Goal: Task Accomplishment & Management: Manage account settings

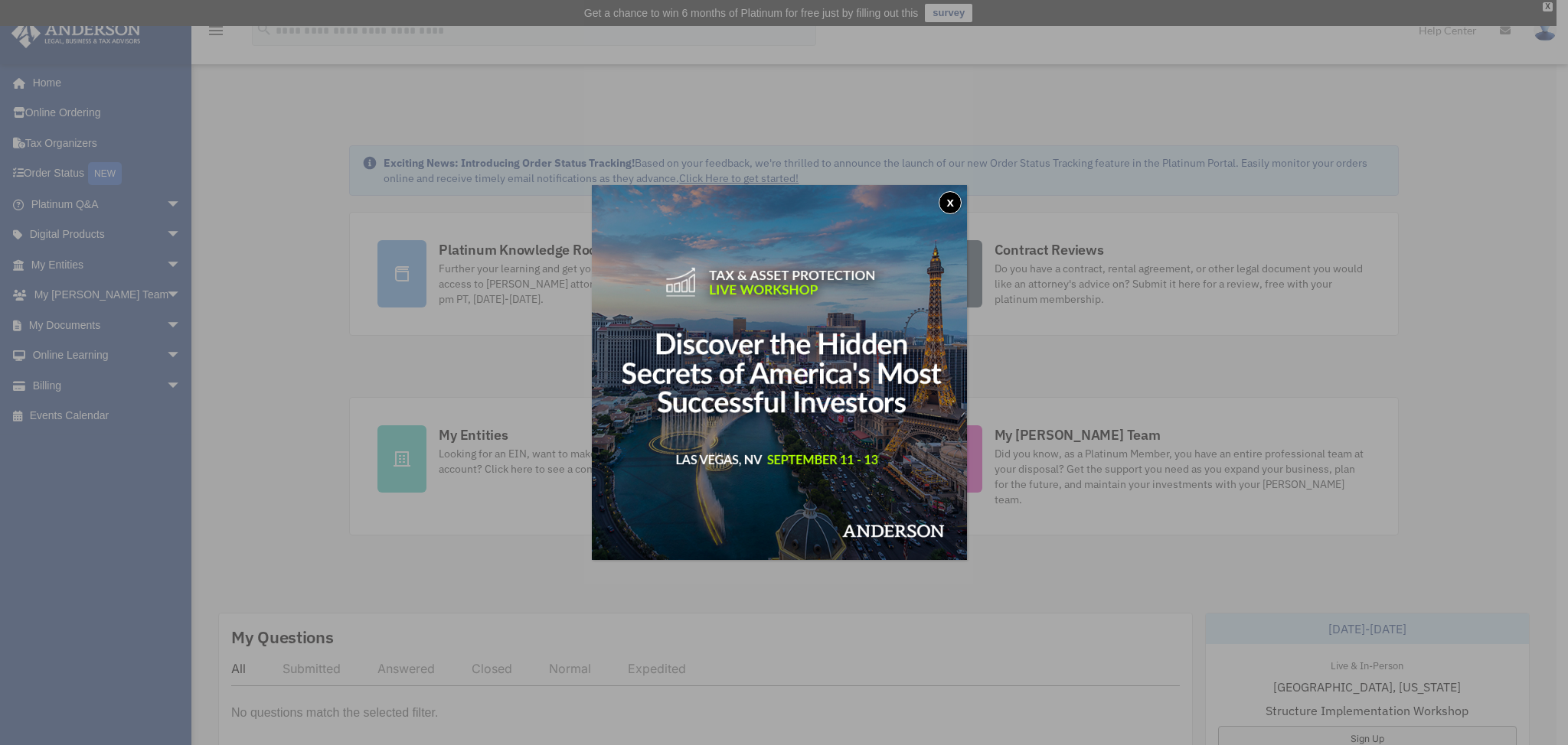
click at [954, 200] on button "x" at bounding box center [950, 203] width 23 height 23
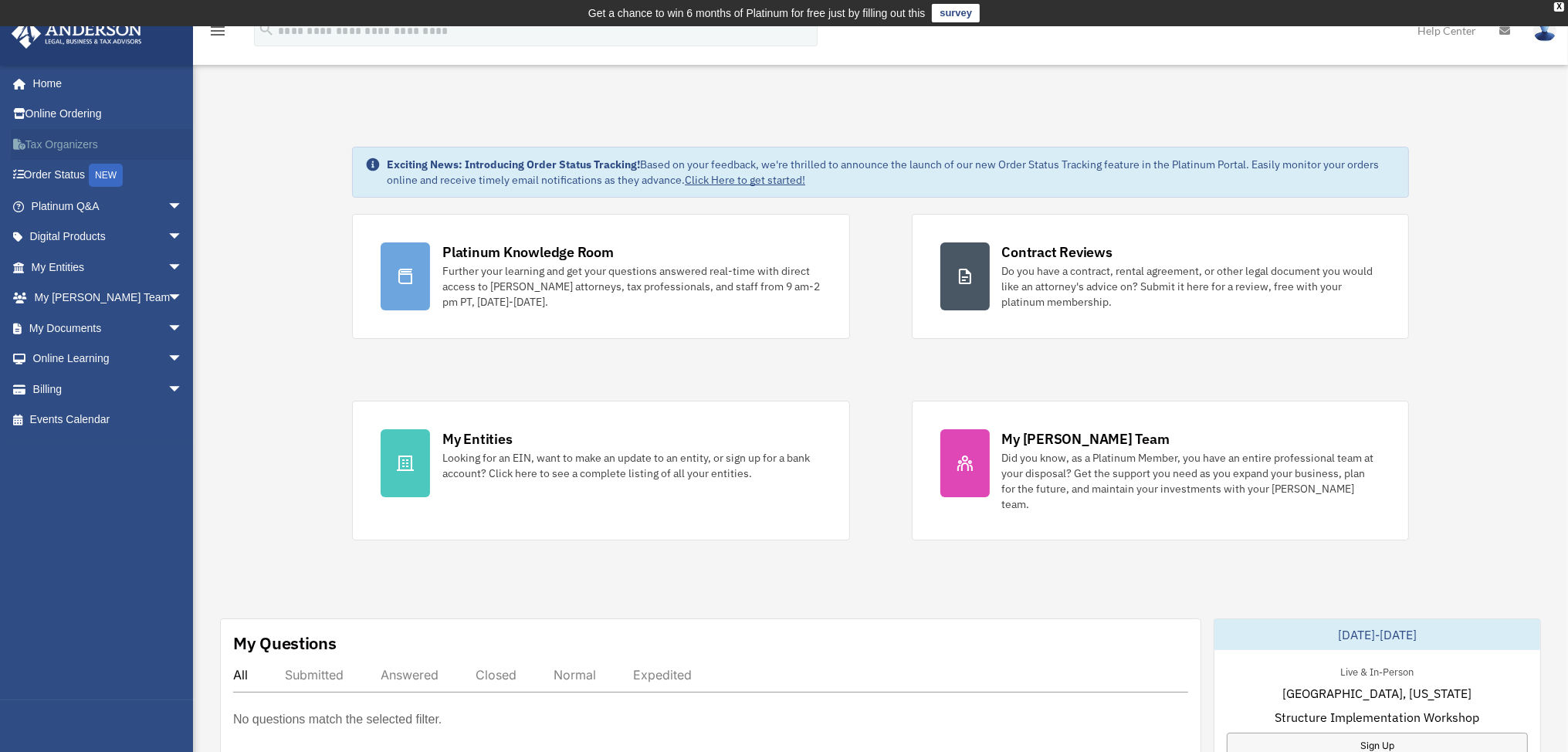
click at [75, 141] on link "Tax Organizers" at bounding box center [108, 144] width 195 height 31
click at [87, 264] on link "My Entities arrow_drop_down" at bounding box center [108, 267] width 195 height 31
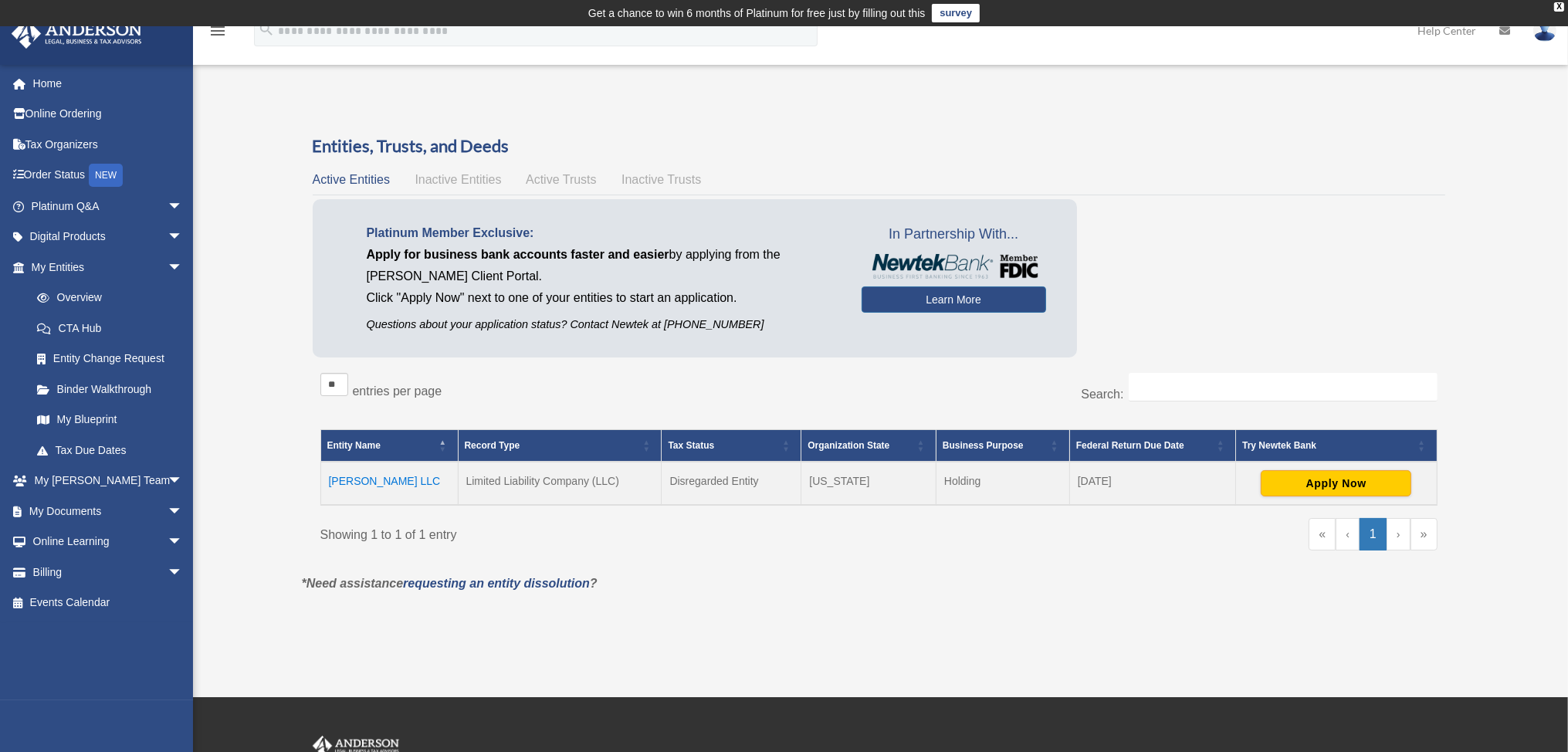
click at [349, 475] on td "Tanace Estrada LLC" at bounding box center [389, 484] width 137 height 43
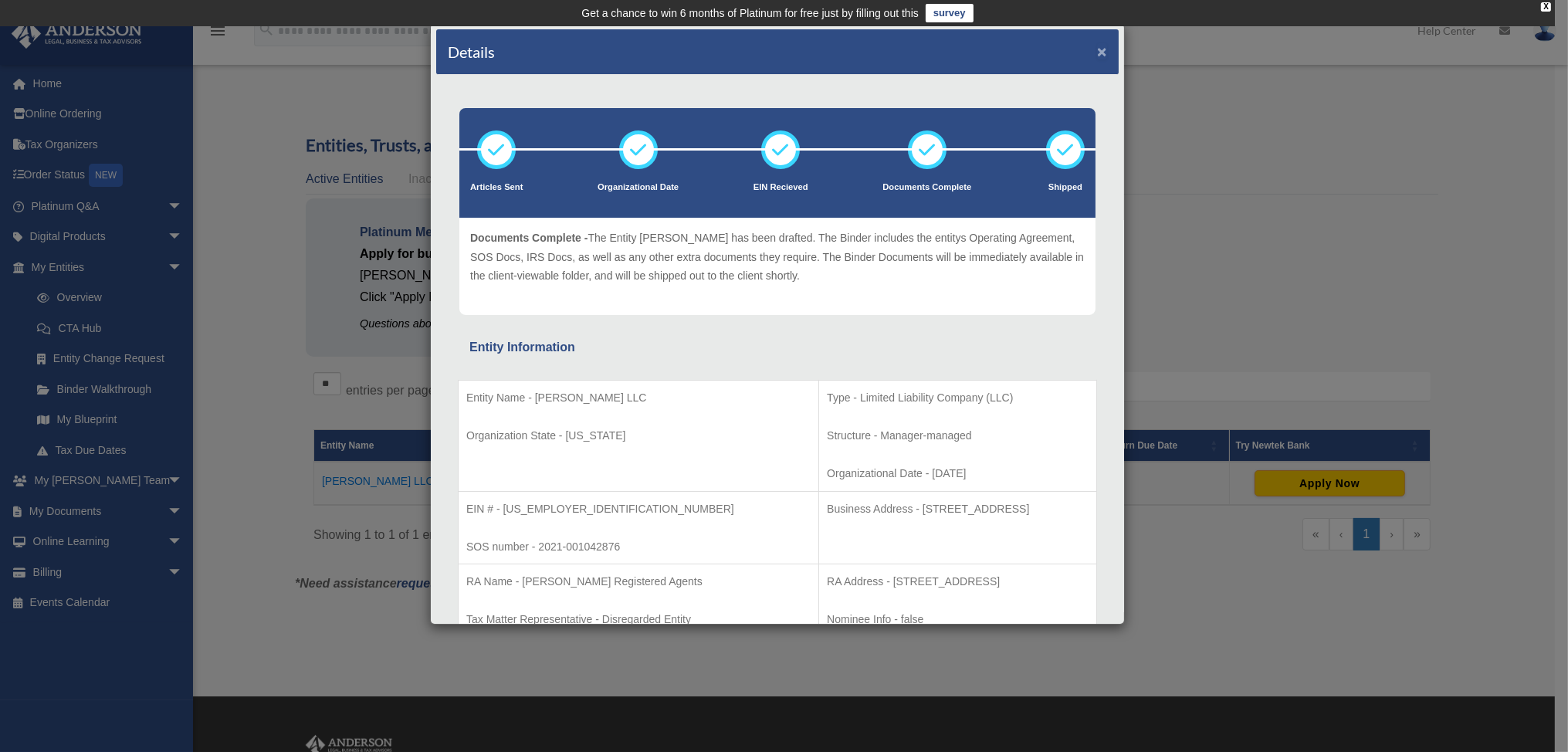
click at [1097, 46] on button "×" at bounding box center [1102, 51] width 10 height 17
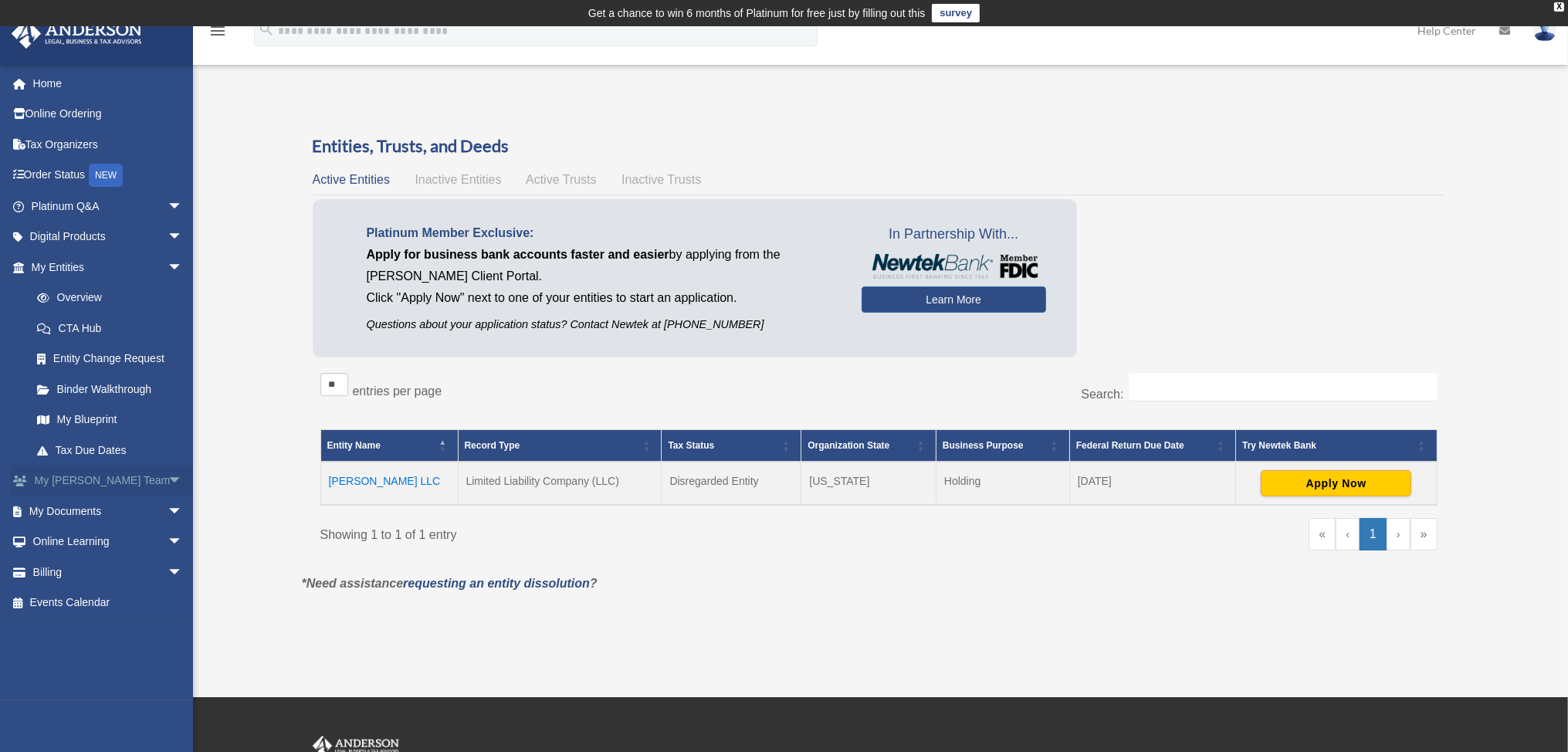
click at [167, 477] on span "arrow_drop_down" at bounding box center [182, 481] width 31 height 31
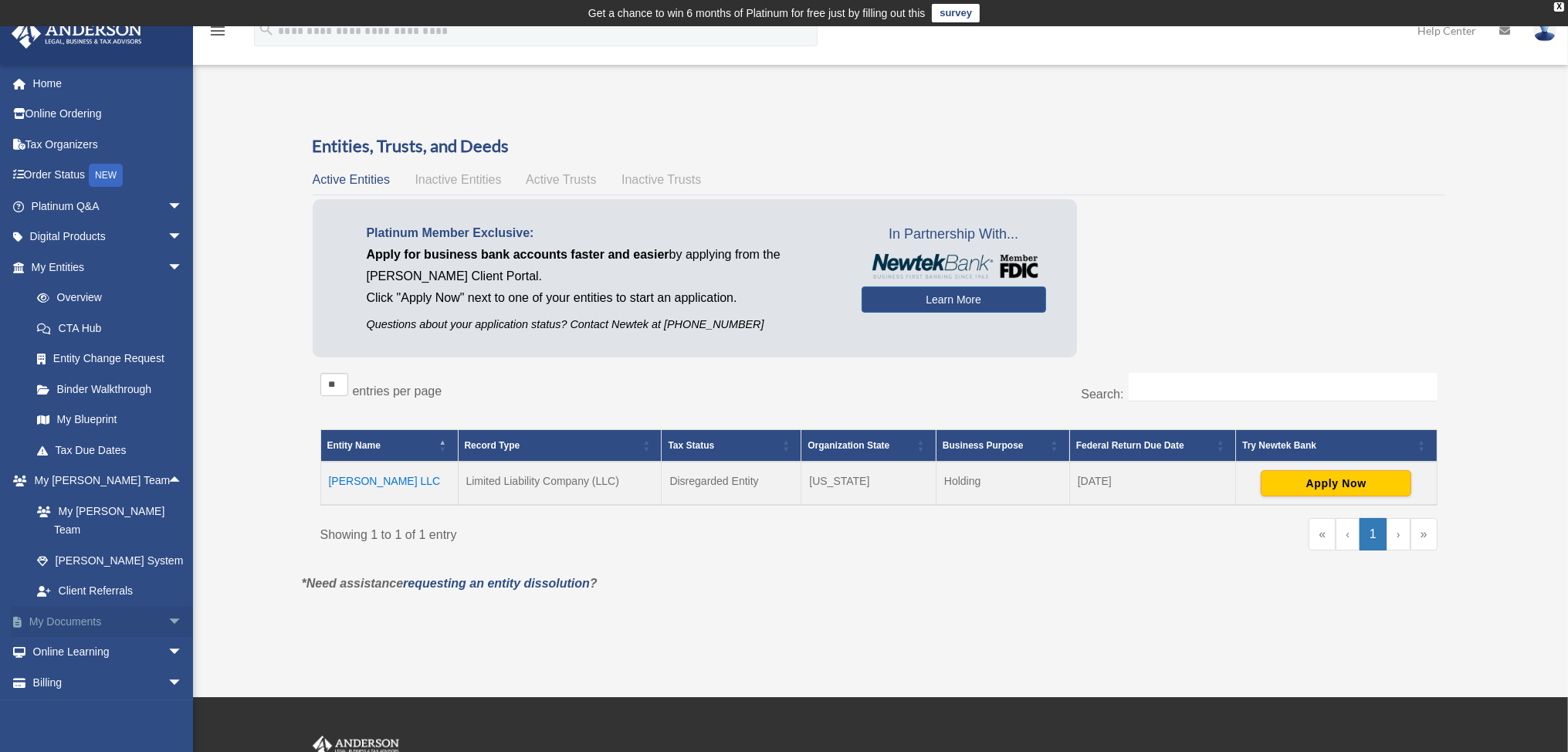
click at [167, 606] on span "arrow_drop_down" at bounding box center [182, 622] width 31 height 31
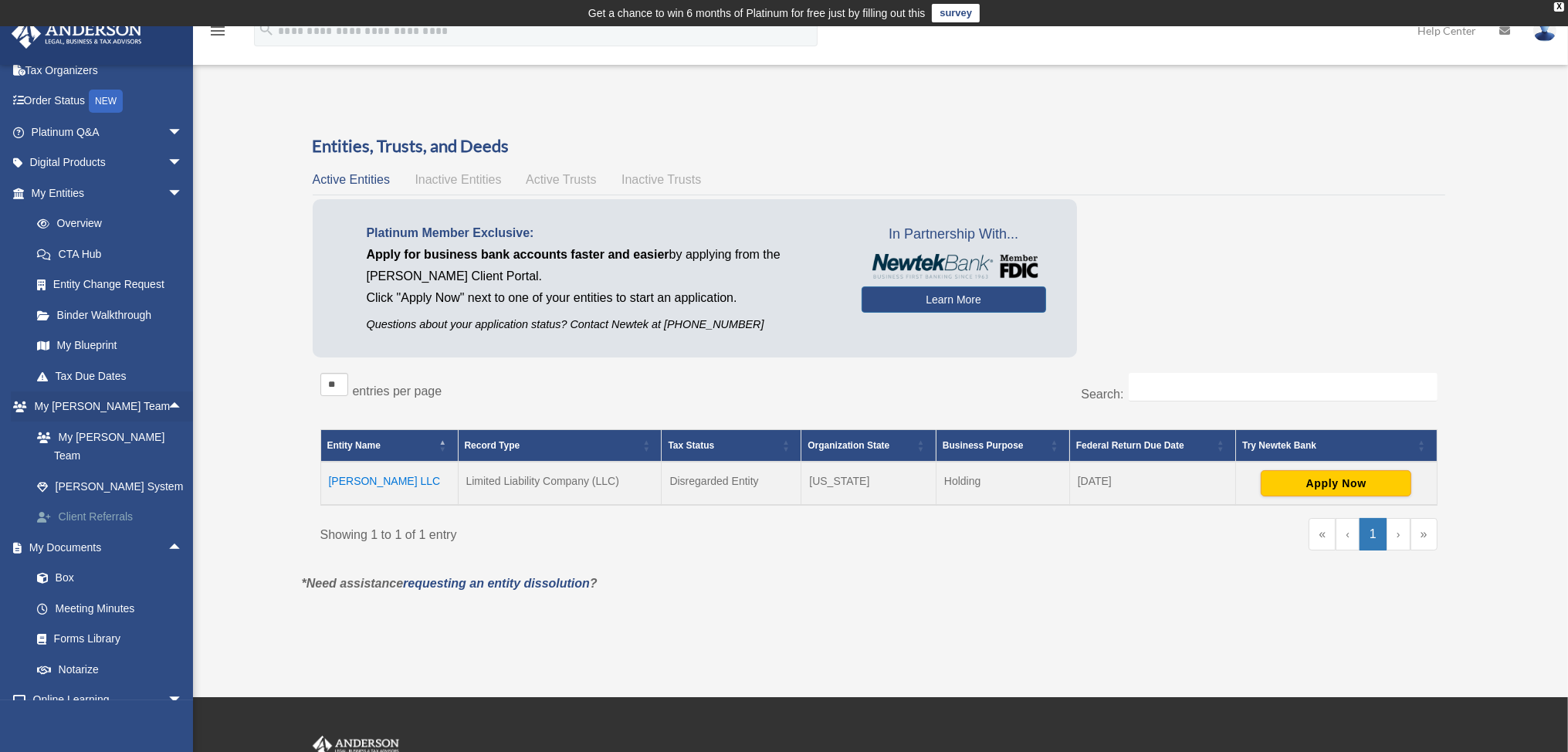
scroll to position [133, 0]
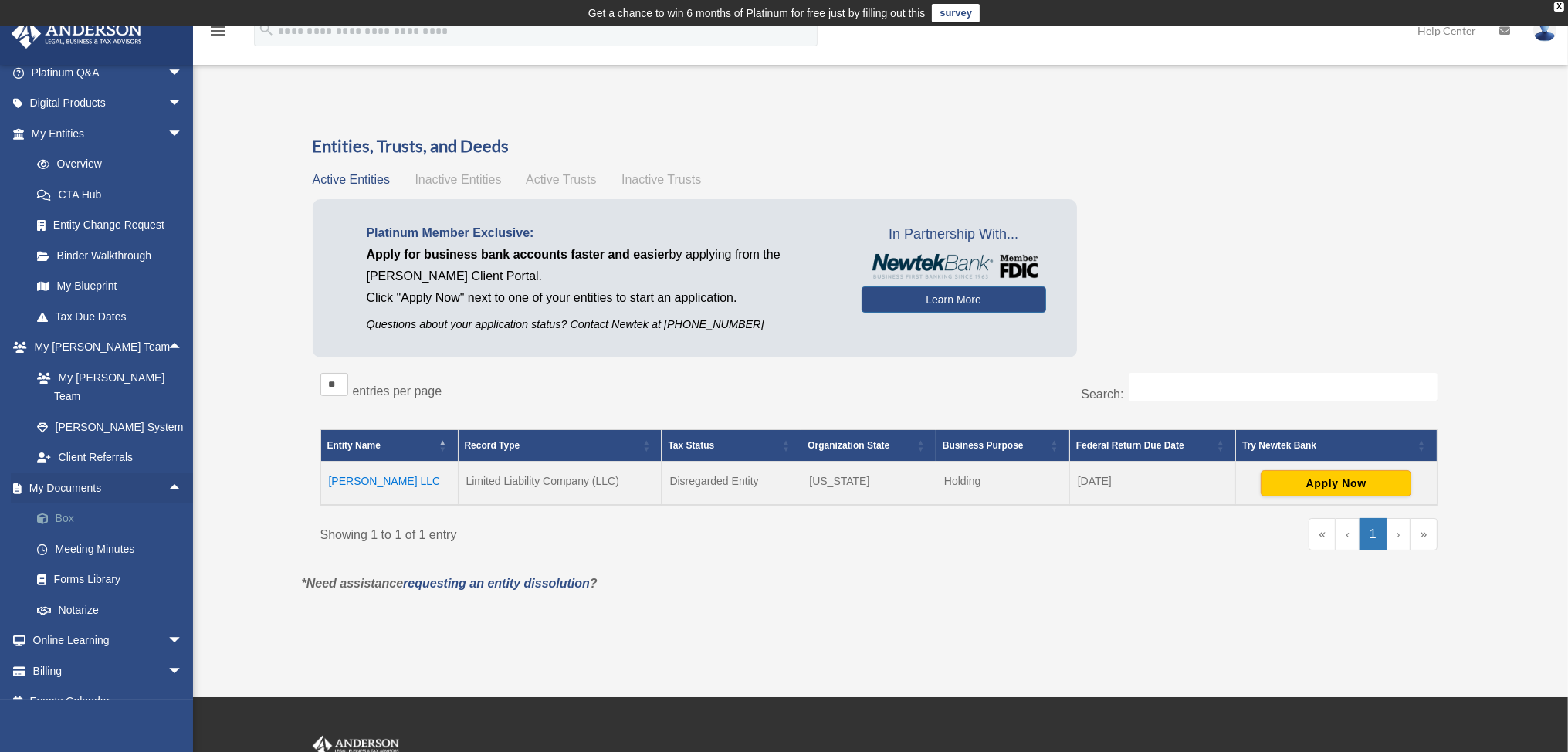
click at [60, 504] on link "Box" at bounding box center [113, 518] width 185 height 31
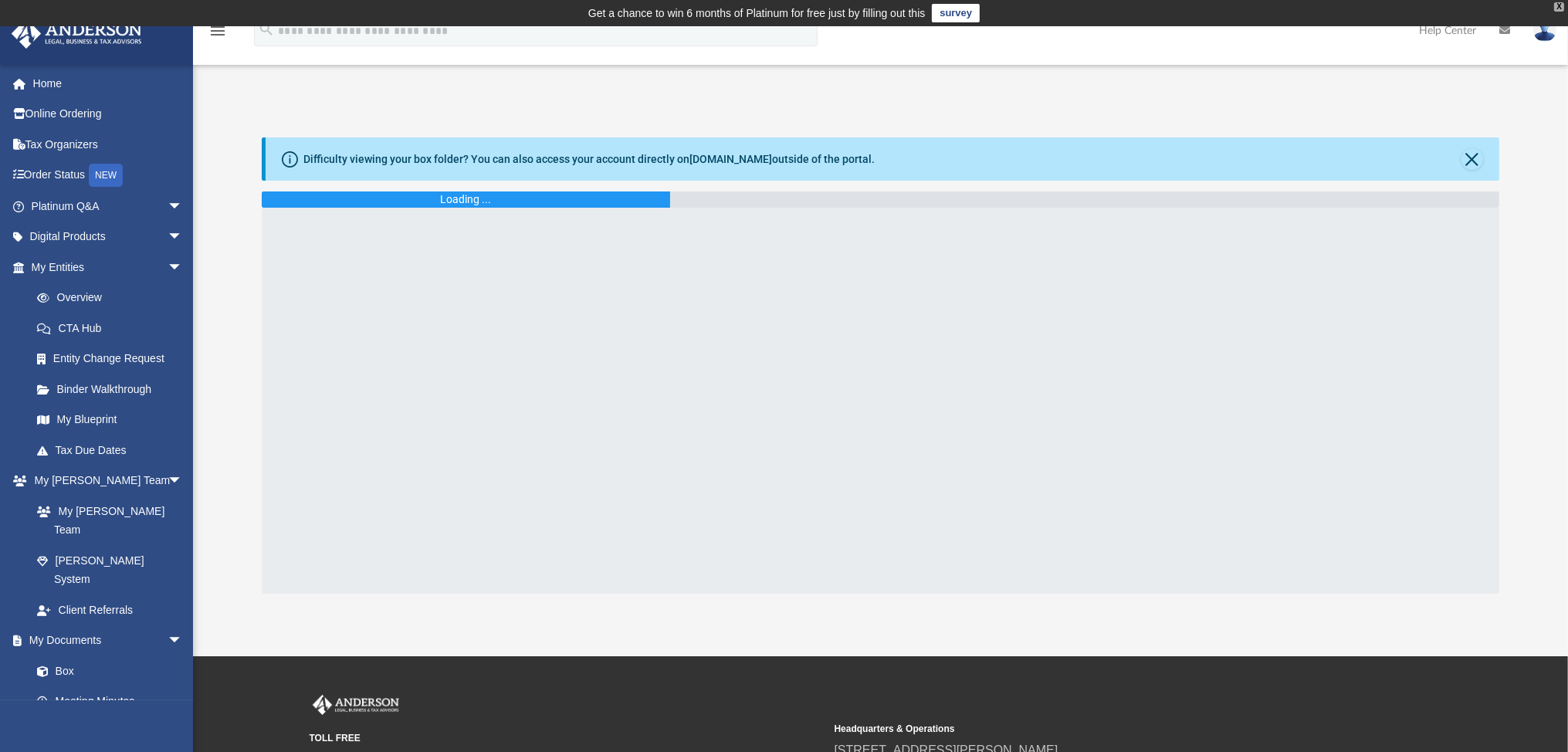
click at [1560, 6] on div "X" at bounding box center [1559, 7] width 10 height 9
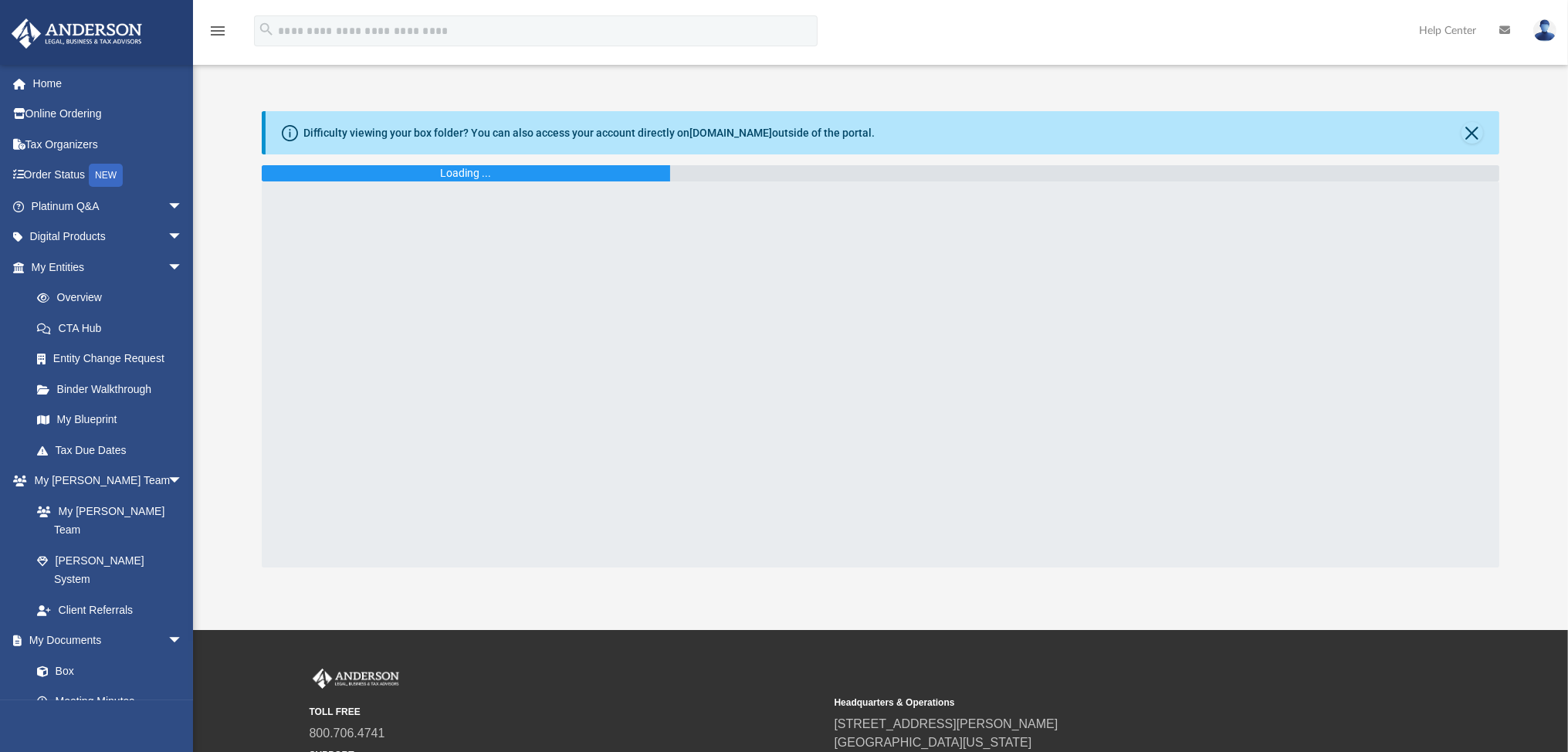
click at [863, 348] on div at bounding box center [880, 374] width 1238 height 386
click at [167, 205] on span "arrow_drop_down" at bounding box center [182, 206] width 31 height 31
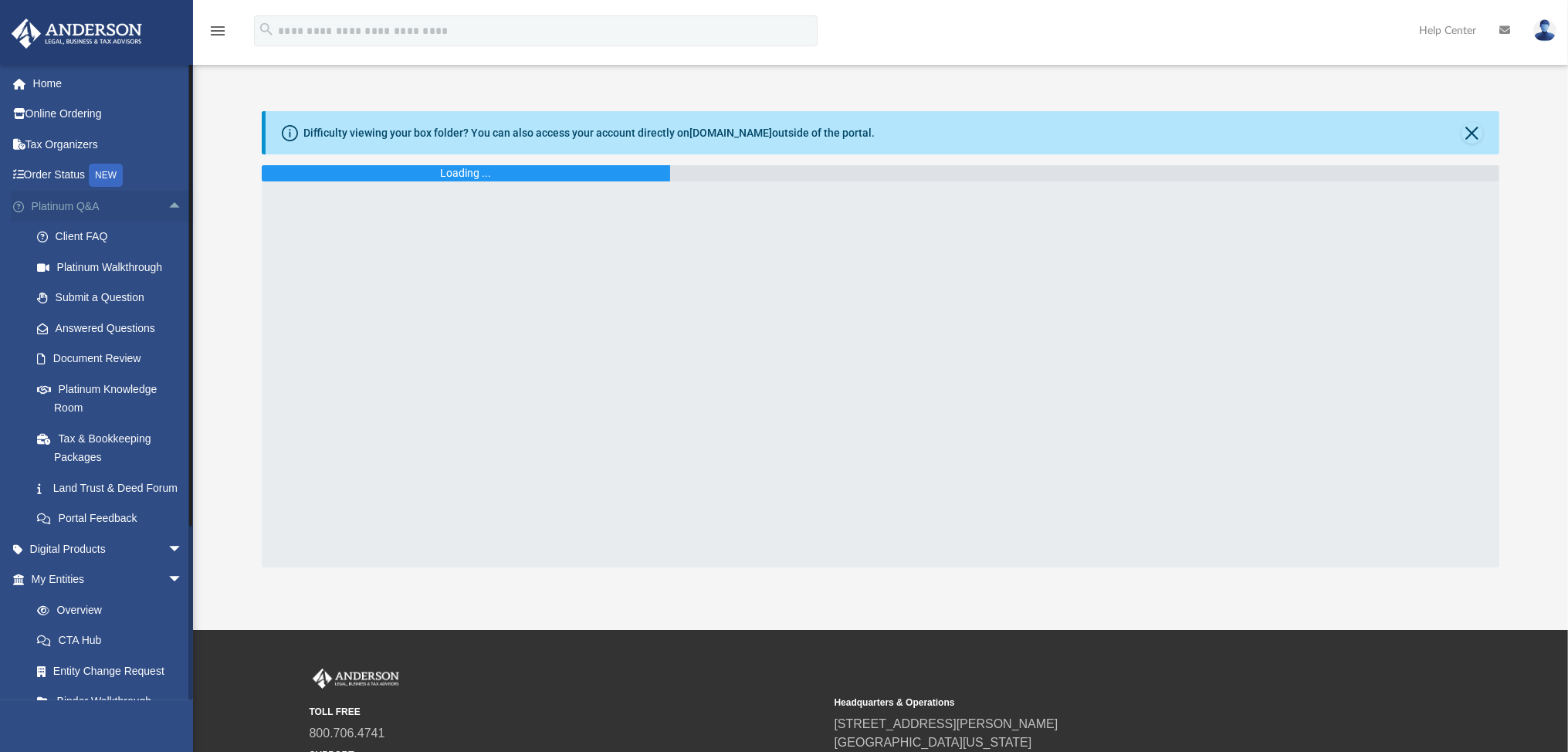
click at [167, 205] on span "arrow_drop_up" at bounding box center [182, 206] width 31 height 31
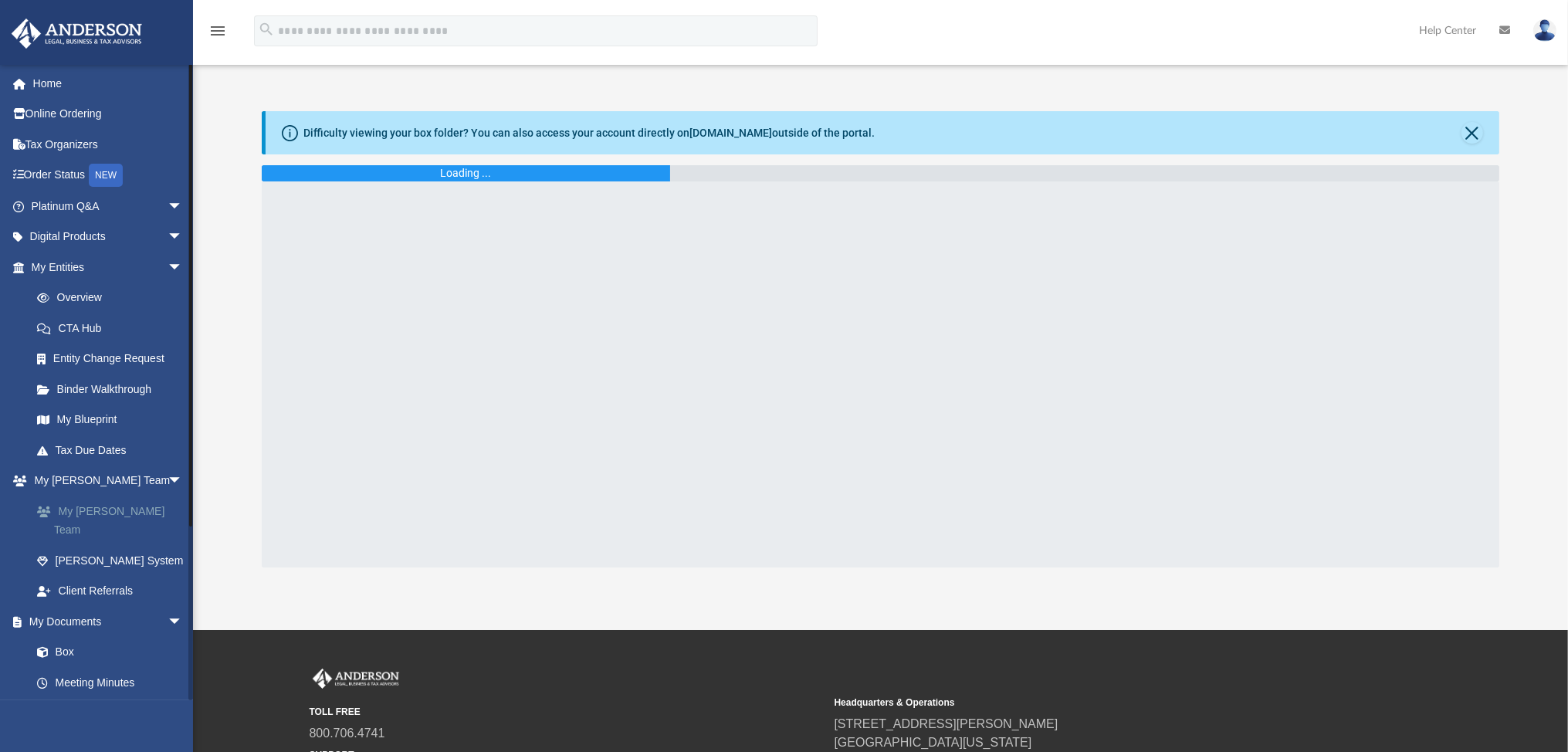
click at [94, 513] on link "My [PERSON_NAME] Team" at bounding box center [113, 521] width 185 height 50
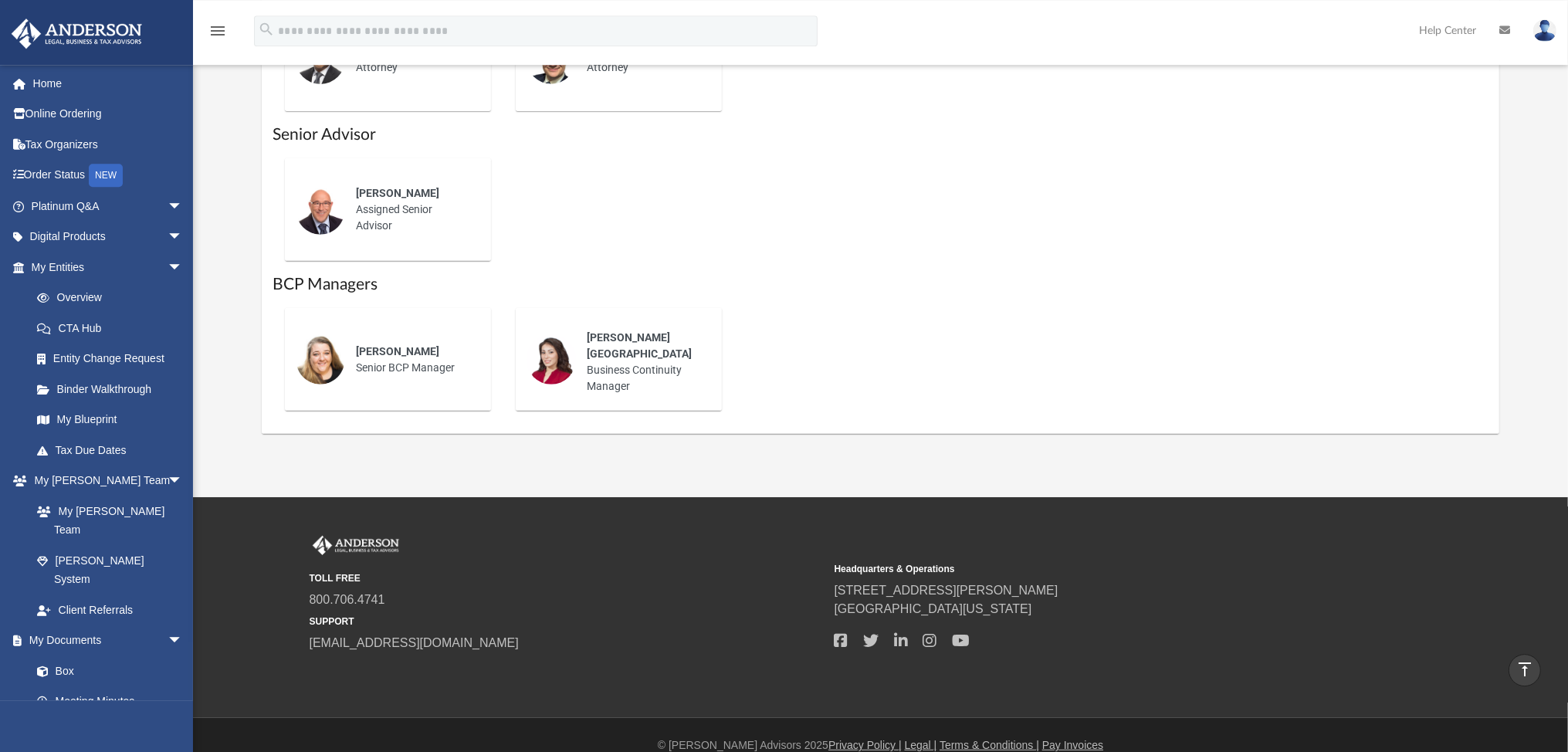
scroll to position [889, 0]
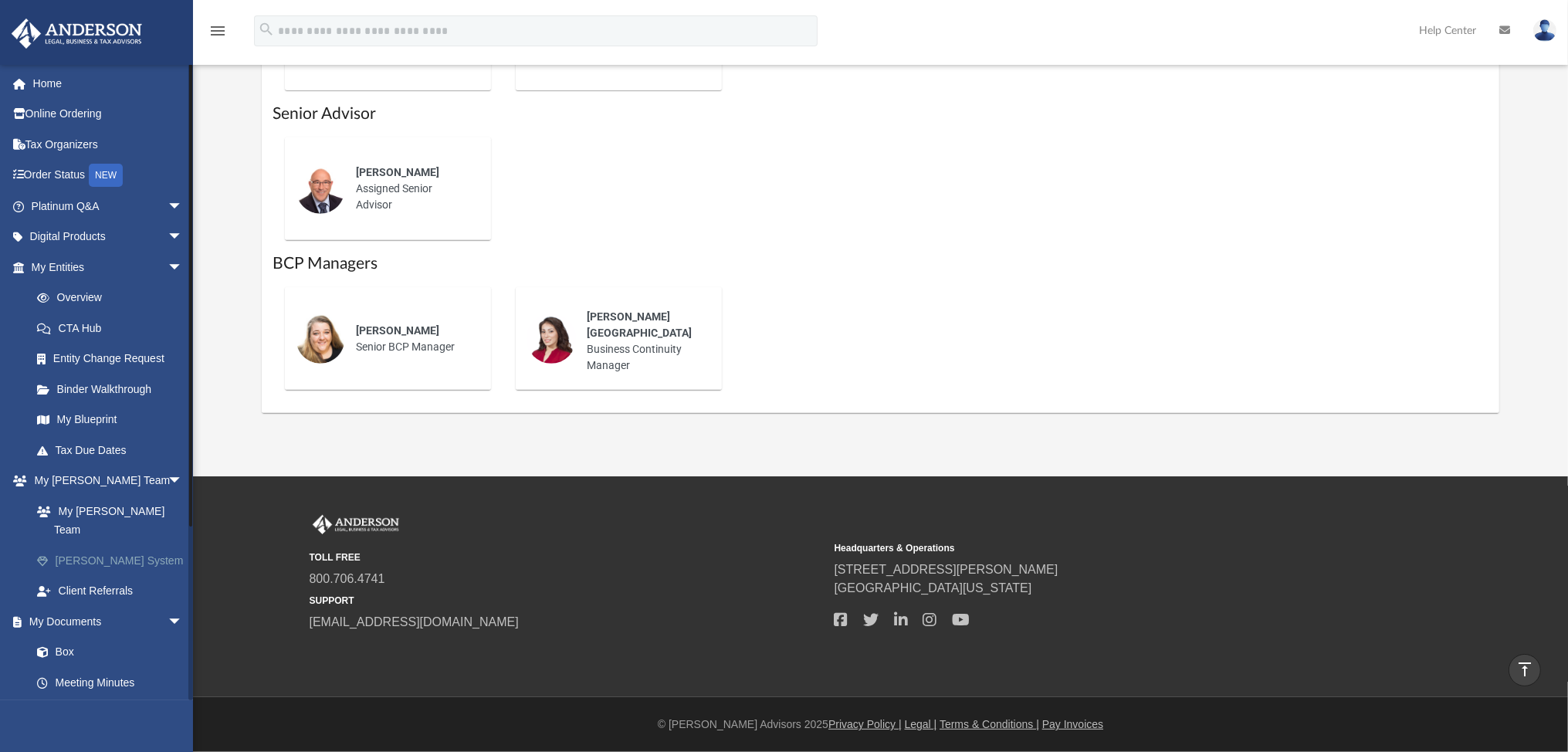
click at [94, 545] on link "Anderson System" at bounding box center [113, 560] width 185 height 31
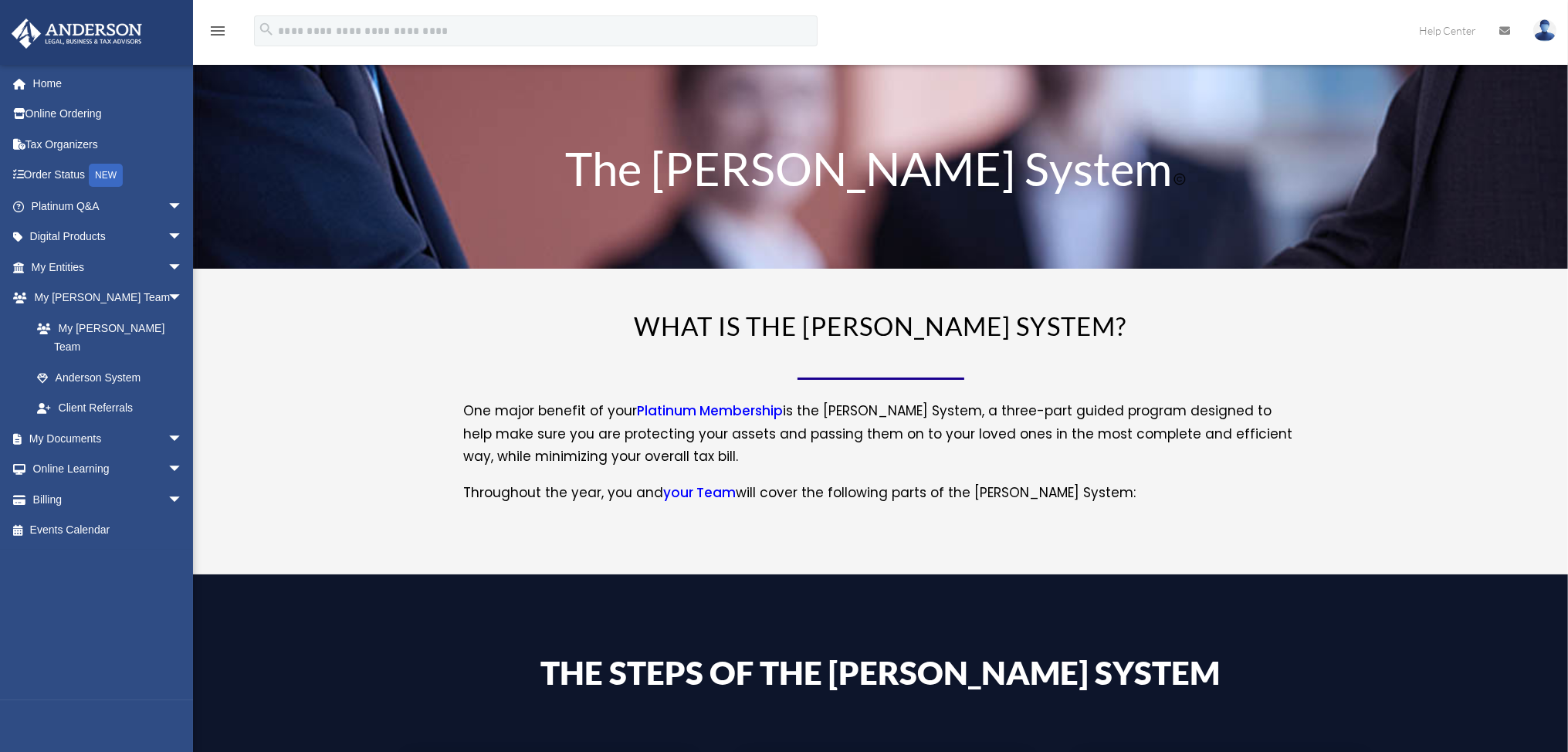
click at [1546, 31] on img at bounding box center [1545, 30] width 23 height 22
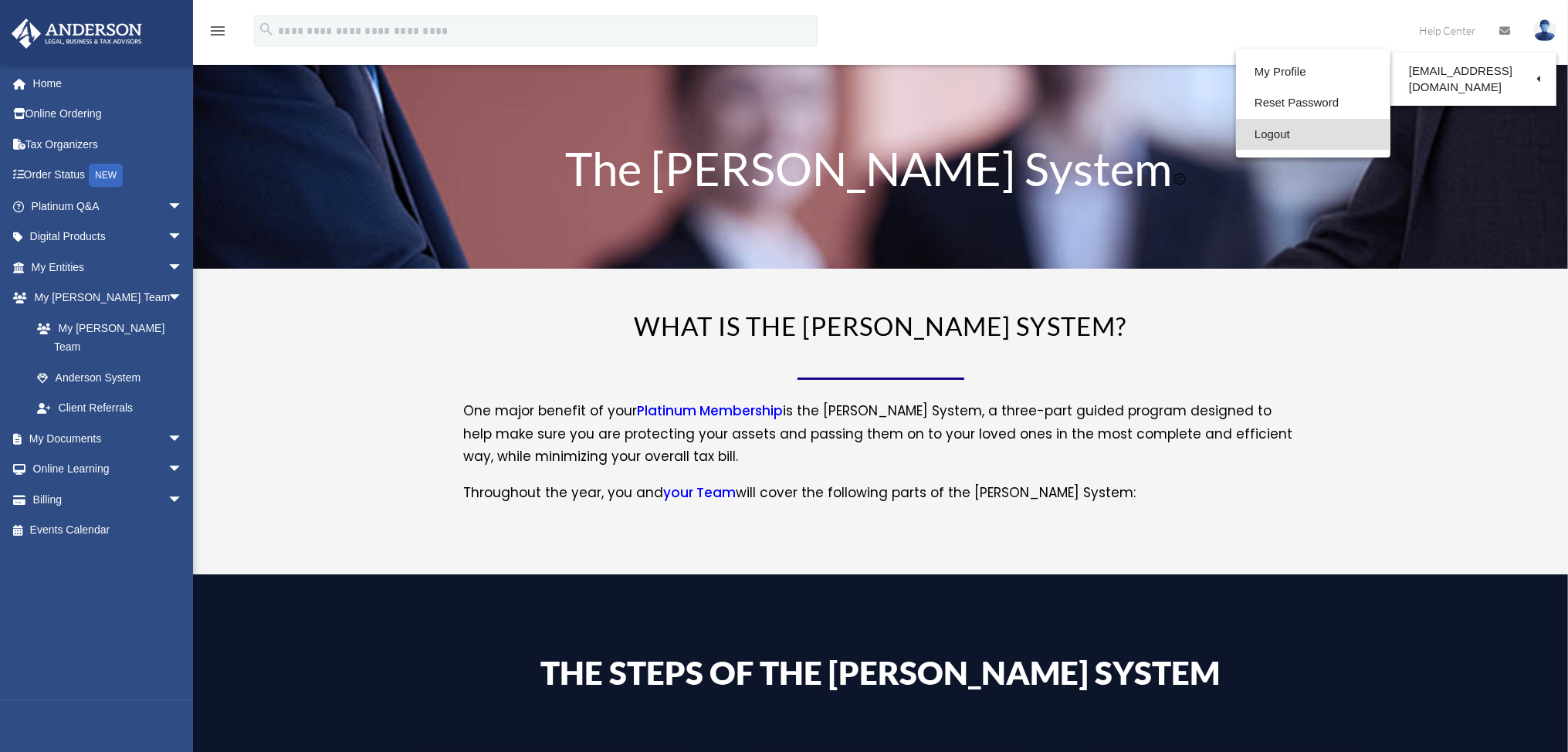
click at [1268, 134] on link "Logout" at bounding box center [1313, 135] width 155 height 31
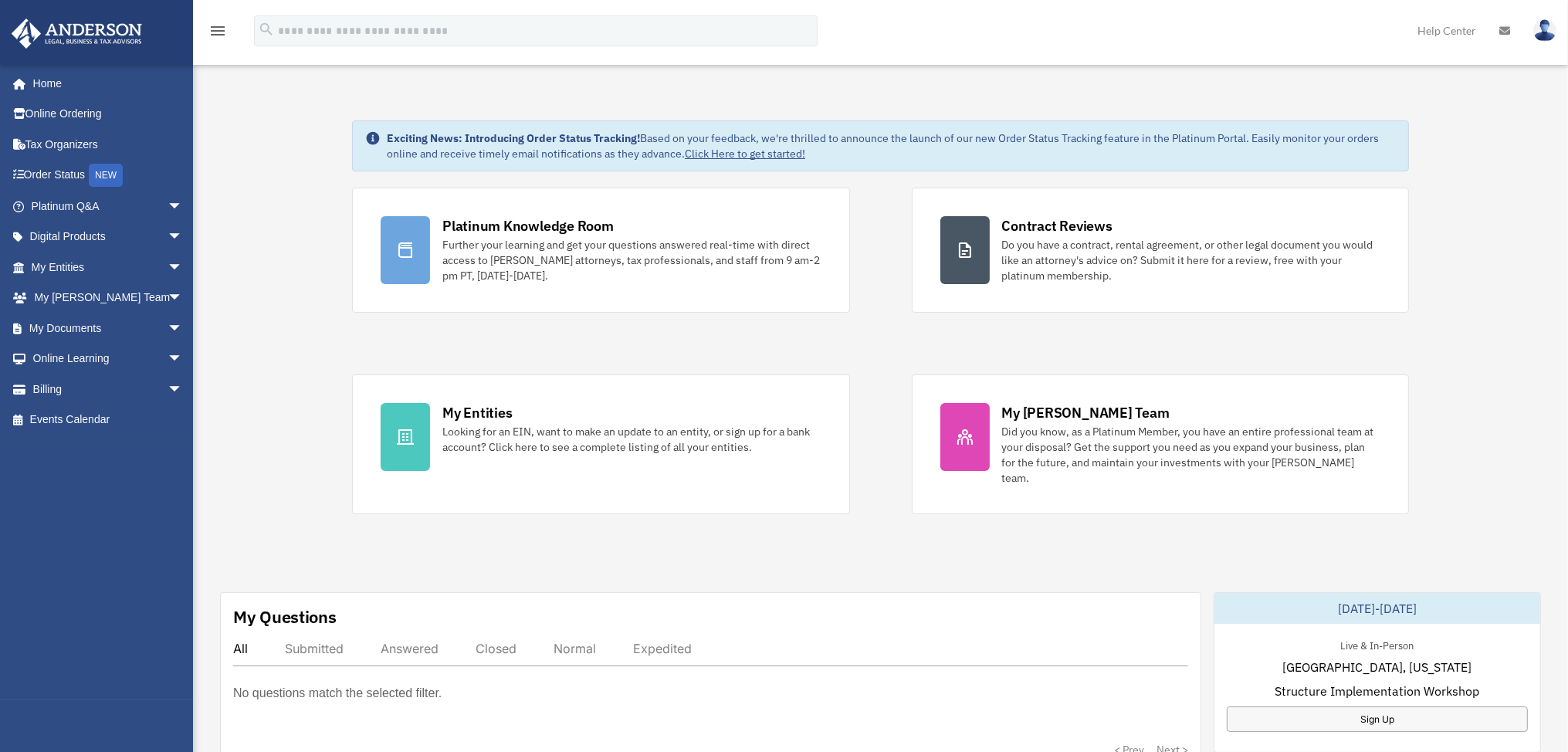
click at [1541, 32] on img at bounding box center [1545, 30] width 23 height 22
click at [1277, 142] on link "Logout" at bounding box center [1313, 135] width 155 height 31
